Goal: Task Accomplishment & Management: Complete application form

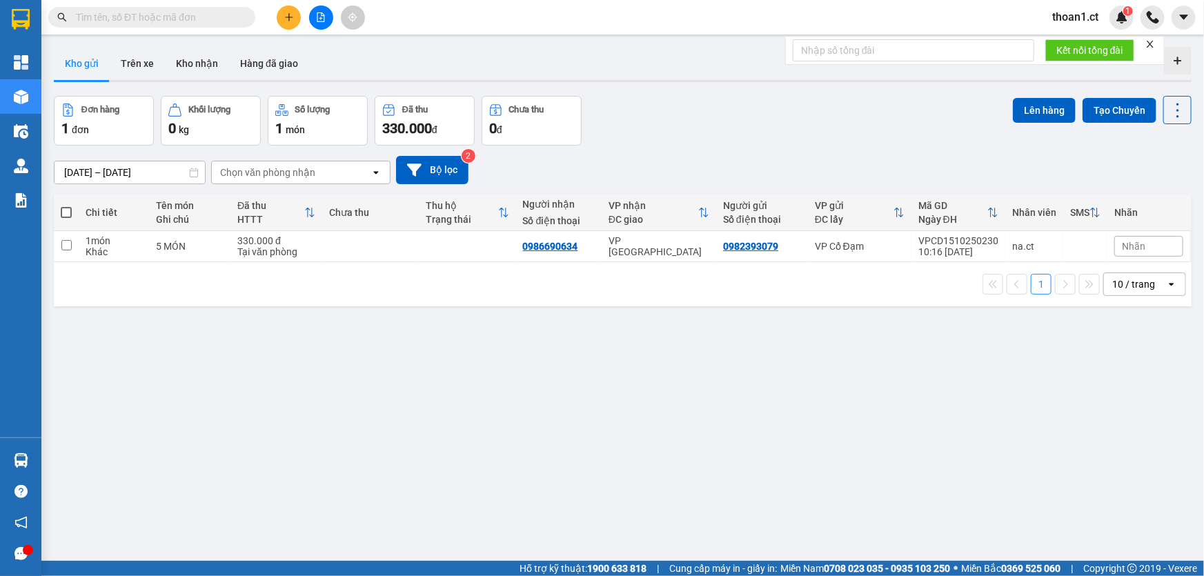
click at [284, 19] on icon "plus" at bounding box center [289, 17] width 10 height 10
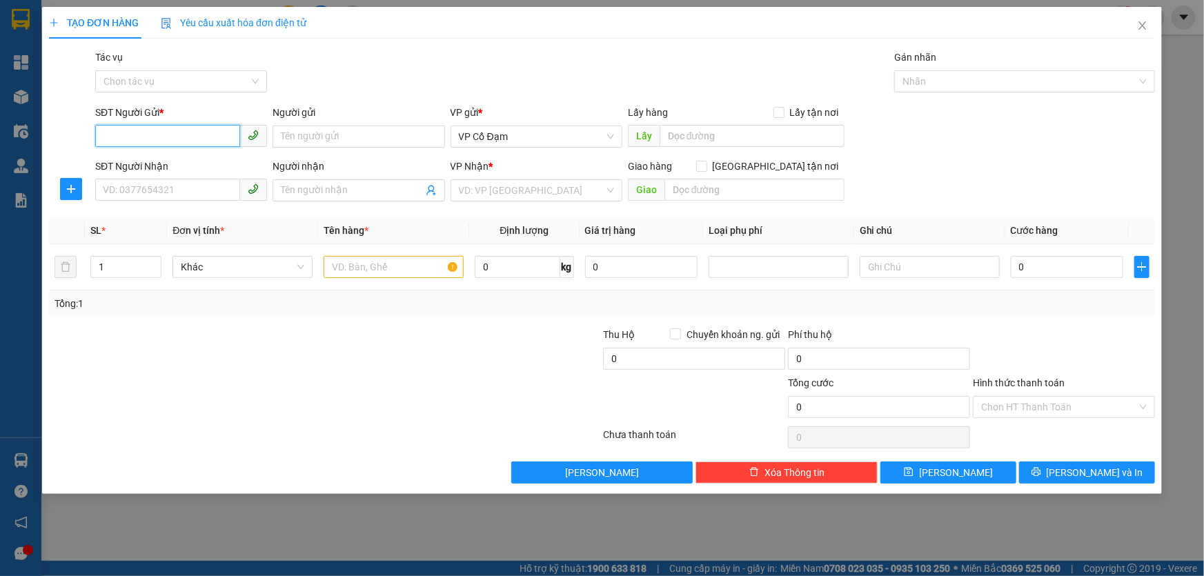
click at [201, 132] on input "SĐT Người Gửi *" at bounding box center [167, 136] width 145 height 22
type input "0337546573"
click at [180, 191] on input "SĐT Người Nhận" at bounding box center [167, 190] width 145 height 22
click at [186, 139] on input "0337546573" at bounding box center [167, 136] width 145 height 22
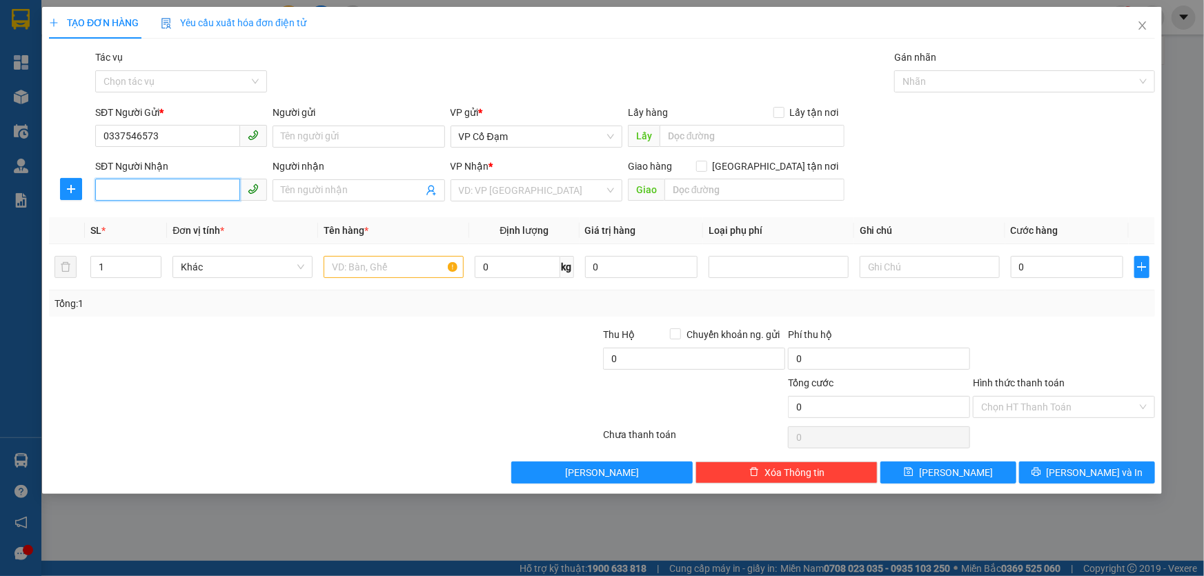
click at [185, 192] on input "SĐT Người Nhận" at bounding box center [167, 190] width 145 height 22
paste input "0337546573"
type input "0337546573"
click at [188, 130] on input "0337546573" at bounding box center [167, 136] width 145 height 22
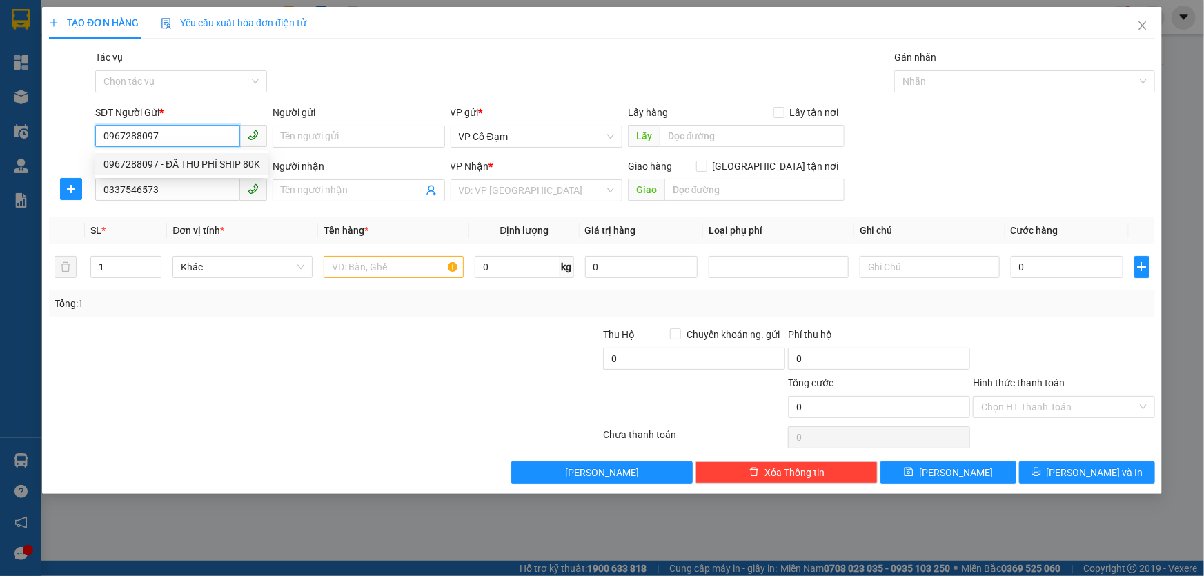
type input "0967288097"
click at [402, 68] on div "Gói vận chuyển * Tiêu chuẩn Tác vụ Chọn tác vụ Gán nhãn Nhãn" at bounding box center [624, 74] width 1065 height 48
click at [522, 186] on input "search" at bounding box center [532, 190] width 146 height 21
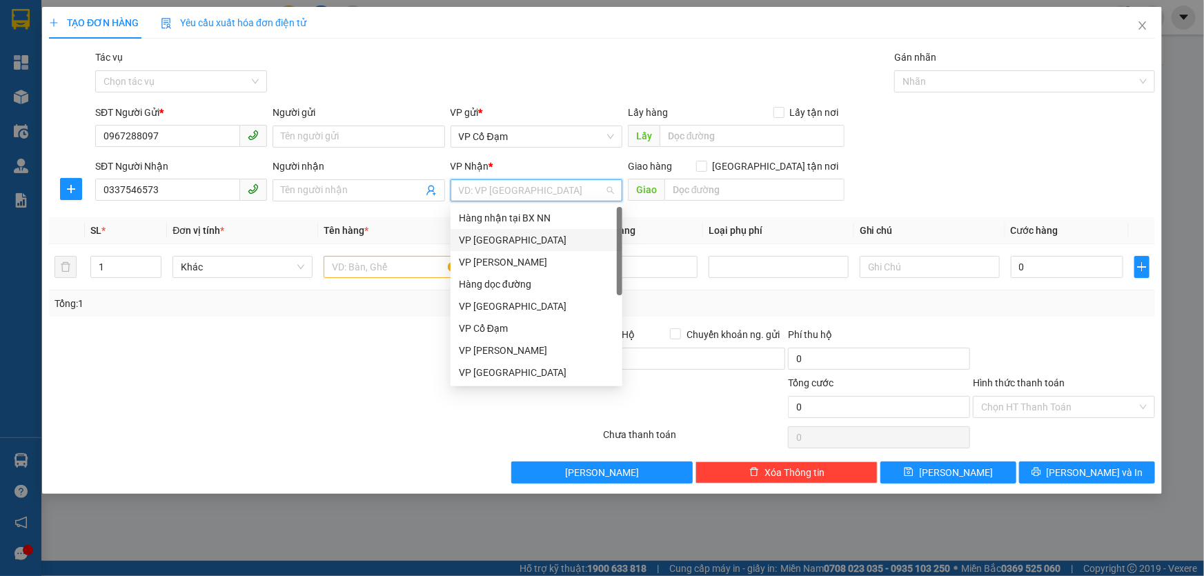
click at [515, 245] on div "VP [GEOGRAPHIC_DATA]" at bounding box center [536, 239] width 155 height 15
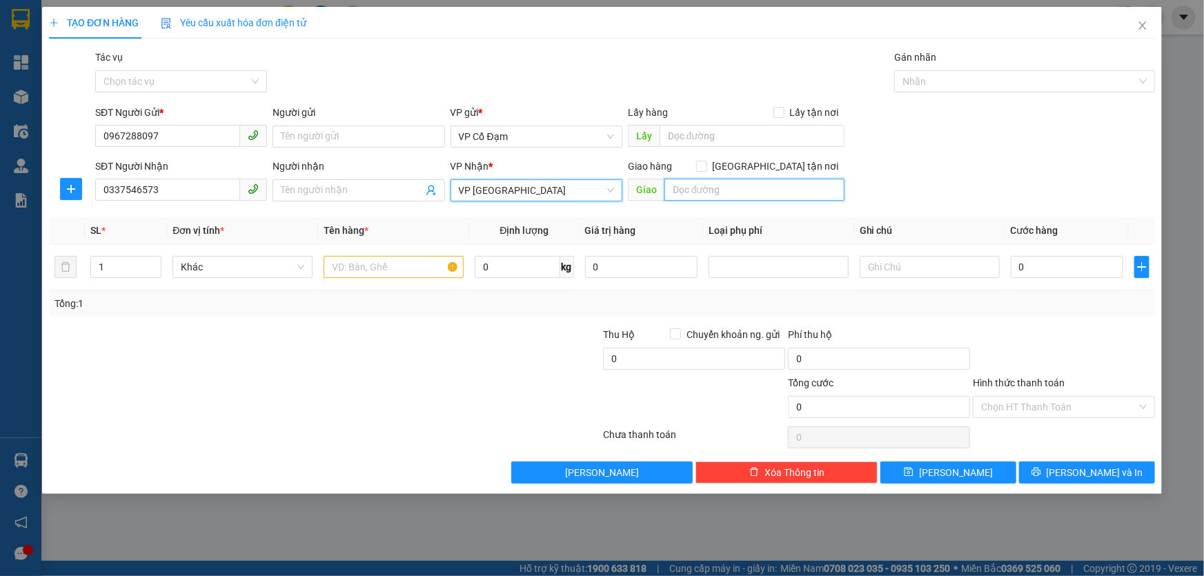
click at [710, 190] on input "text" at bounding box center [754, 190] width 180 height 22
type input "NHỜ SHIP"
click at [395, 269] on input "text" at bounding box center [393, 267] width 140 height 22
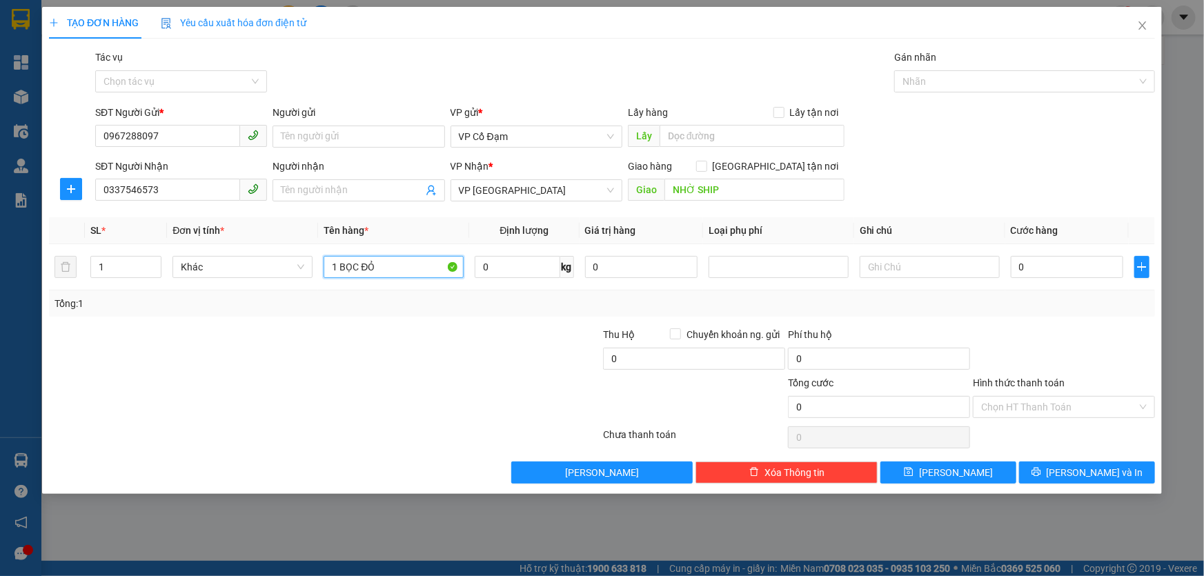
type input "1 BỌC ĐỎ"
click at [904, 163] on div "SĐT Người Nhận 0337546573 Người nhận Tên người nhận VP Nhận * VP Mỹ Đình Giao h…" at bounding box center [624, 183] width 1065 height 48
click at [1062, 262] on input "0" at bounding box center [1066, 267] width 112 height 22
click at [891, 275] on input "text" at bounding box center [929, 267] width 140 height 22
click at [1079, 262] on input "0" at bounding box center [1066, 267] width 112 height 22
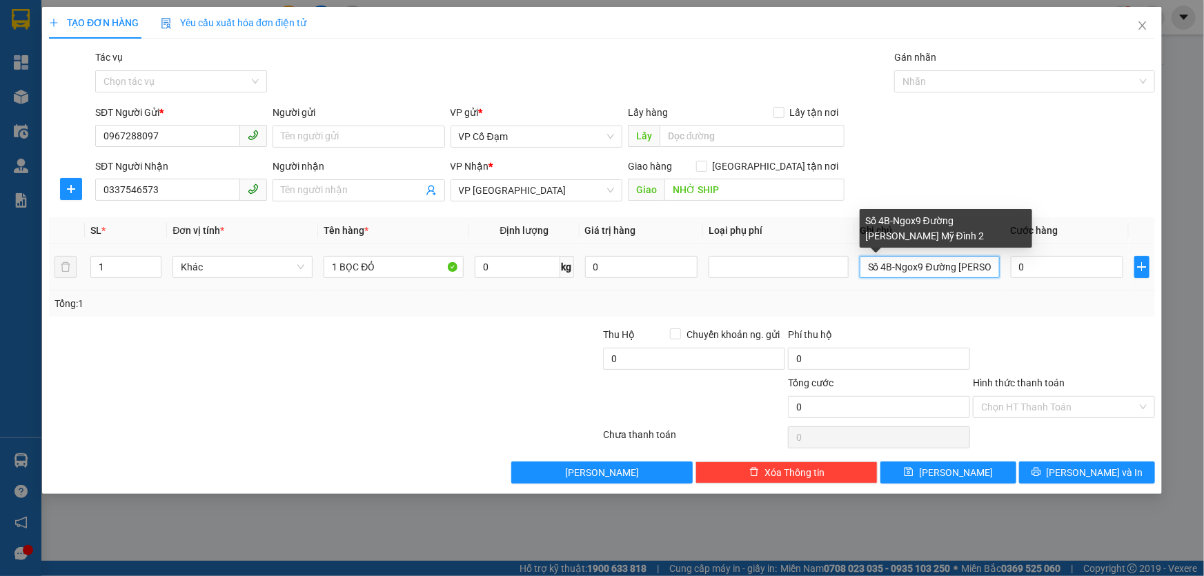
click at [917, 267] on input "Số 4B-Ngox9 Đường Lê Đức Thọ Mỹ Đình 2" at bounding box center [929, 267] width 140 height 22
click at [917, 268] on input "Số 4B-Ngox 9 Đường Lê Đức Thọ Mỹ Đình 2" at bounding box center [929, 267] width 140 height 22
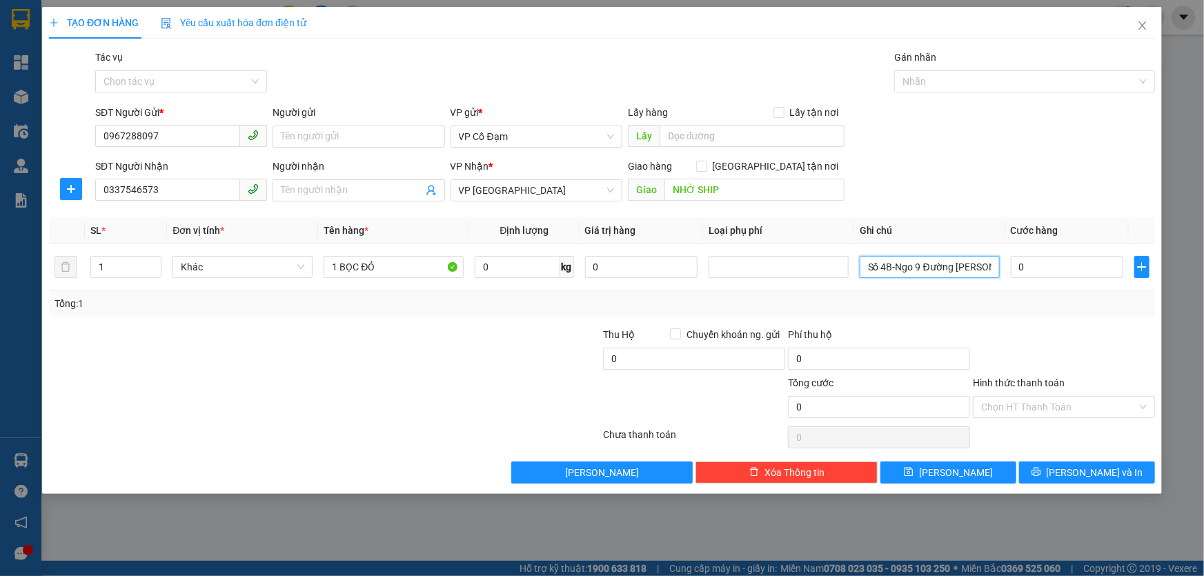
type input "Số 4B-Ngo 9 Đường Lê Đức Thọ Mỹ Đình 2"
click at [904, 296] on div "Tổng: 1" at bounding box center [601, 303] width 1095 height 15
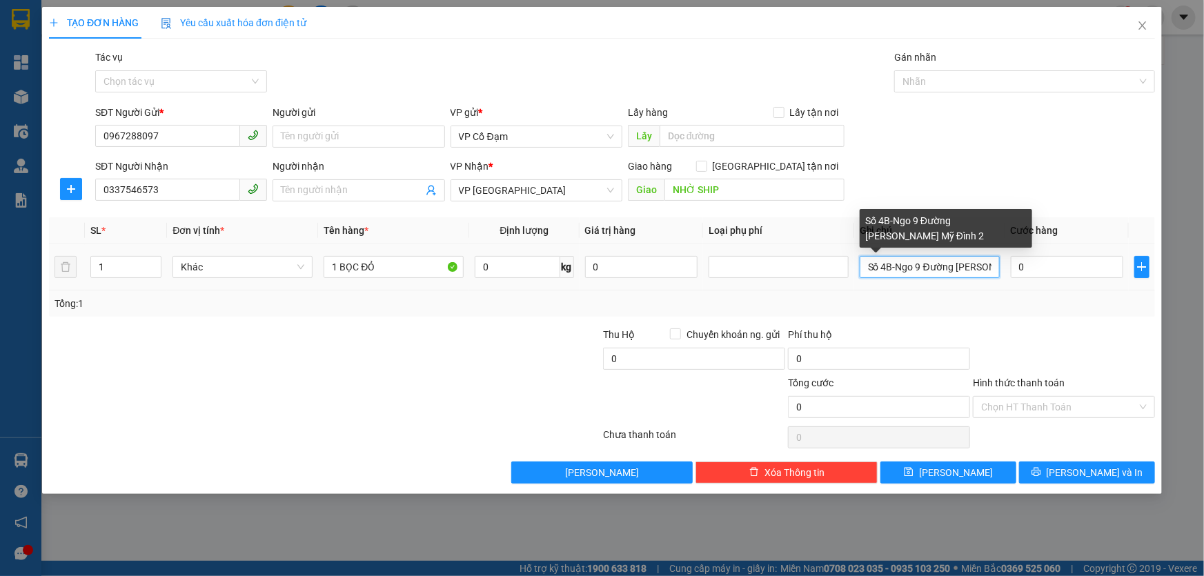
click at [985, 266] on input "Số 4B-Ngo 9 Đường Lê Đức Thọ Mỹ Đình 2" at bounding box center [929, 267] width 140 height 22
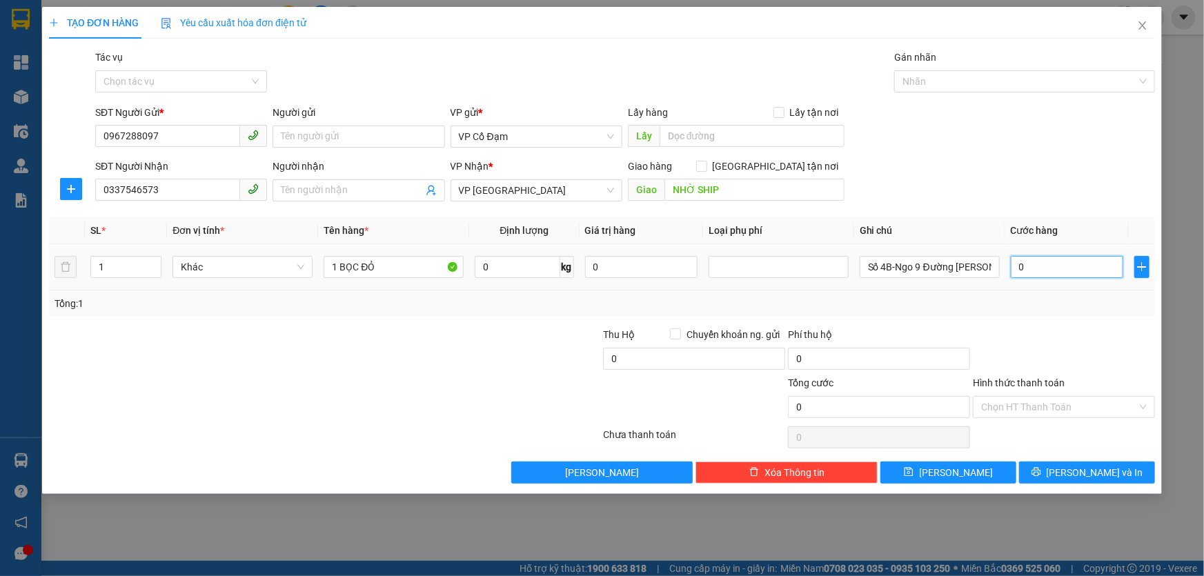
click at [1041, 266] on input "0" at bounding box center [1066, 267] width 112 height 22
type input "3"
type input "30"
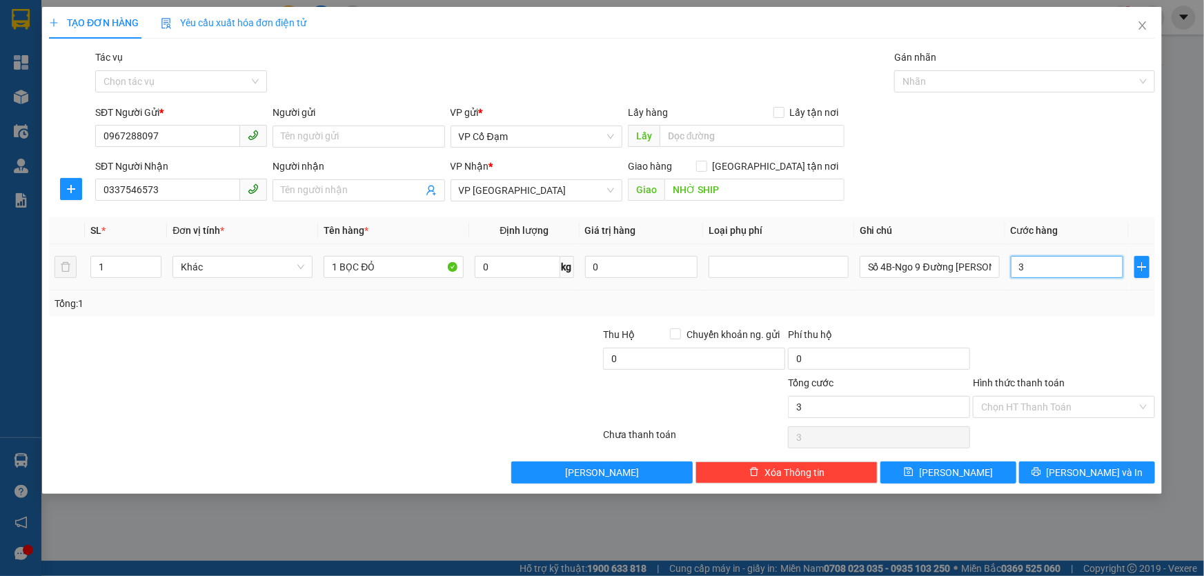
type input "30"
type input "30.000"
click at [943, 124] on div "SĐT Người Gửi * 0967288097 Người gửi Tên người gửi VP gửi * VP Cổ Đạm Lấy hàng …" at bounding box center [624, 129] width 1065 height 48
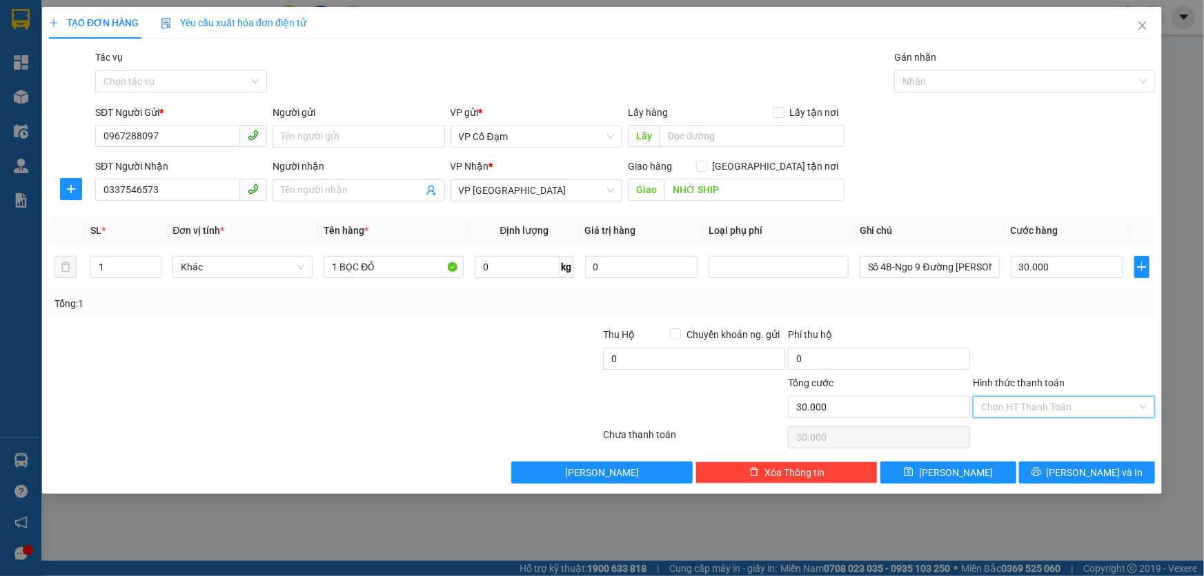
click at [1013, 401] on input "Hình thức thanh toán" at bounding box center [1059, 407] width 156 height 21
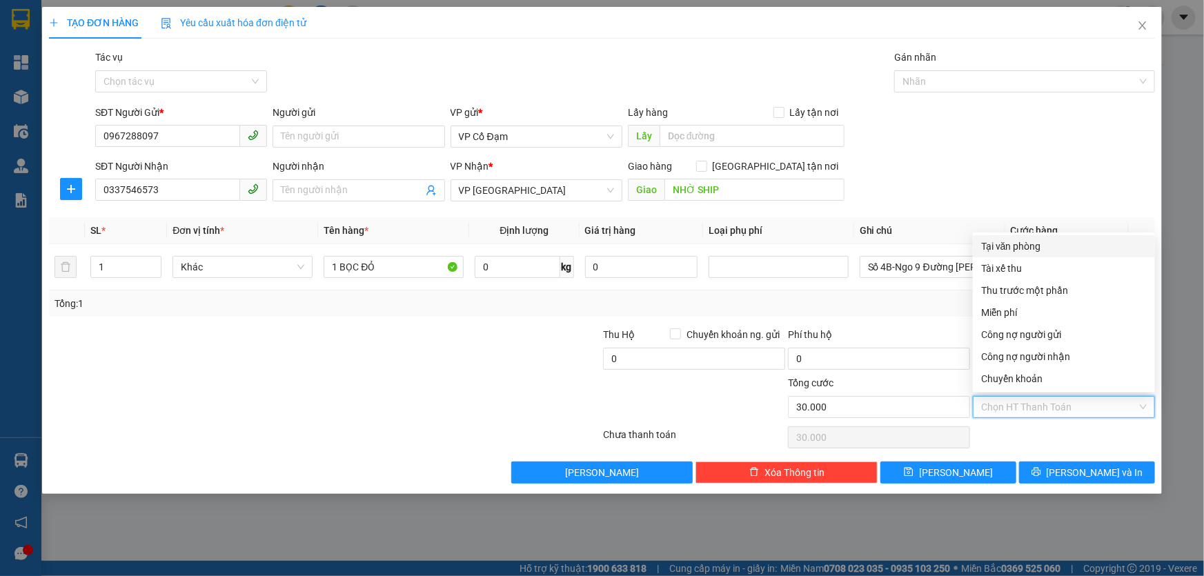
click at [1014, 246] on div "Tại văn phòng" at bounding box center [1064, 246] width 166 height 15
type input "0"
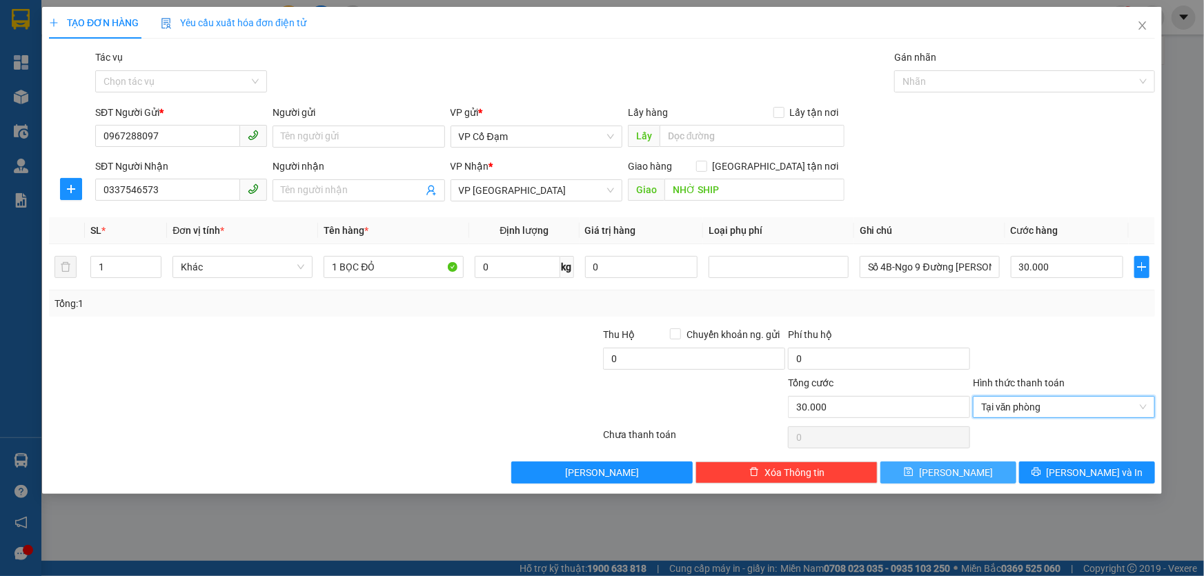
click at [957, 474] on span "Lưu" at bounding box center [956, 472] width 74 height 15
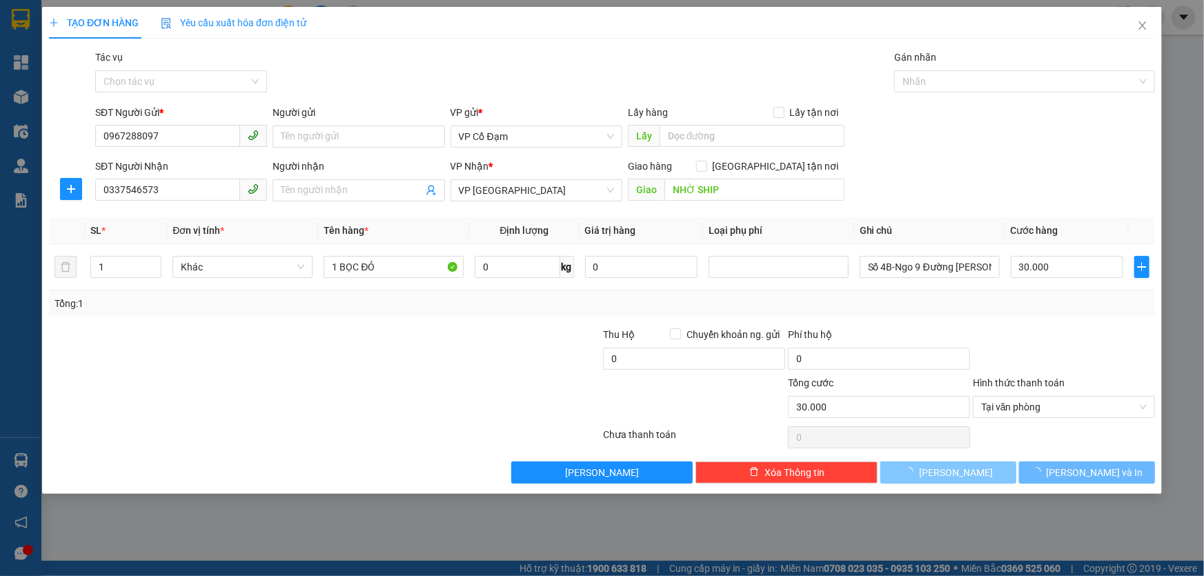
type input "0"
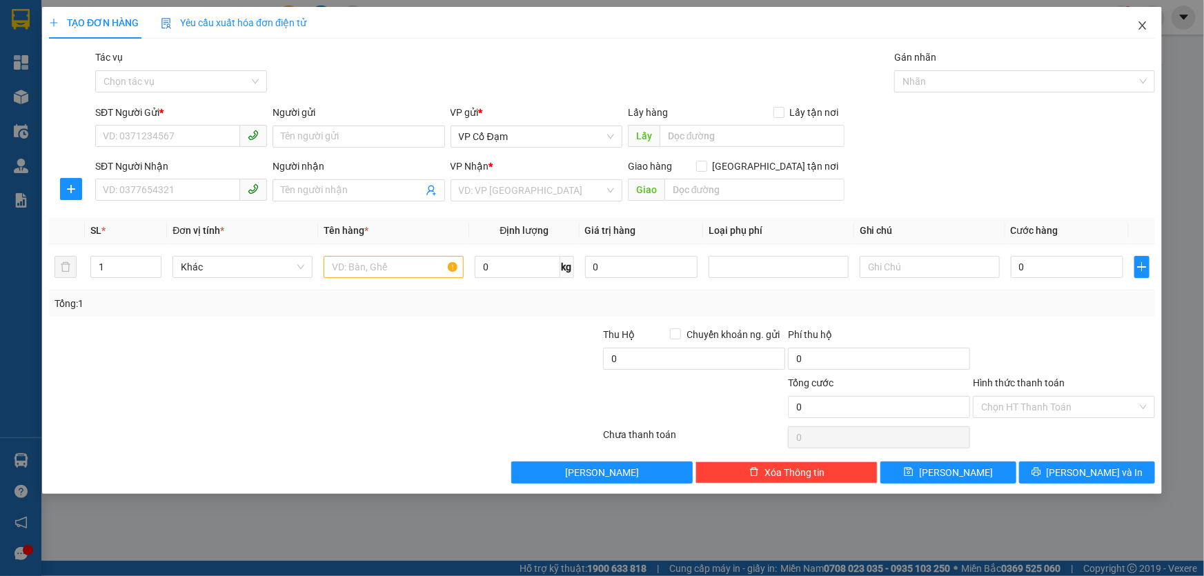
click at [1141, 28] on icon "close" at bounding box center [1142, 25] width 8 height 8
